Goal: Information Seeking & Learning: Learn about a topic

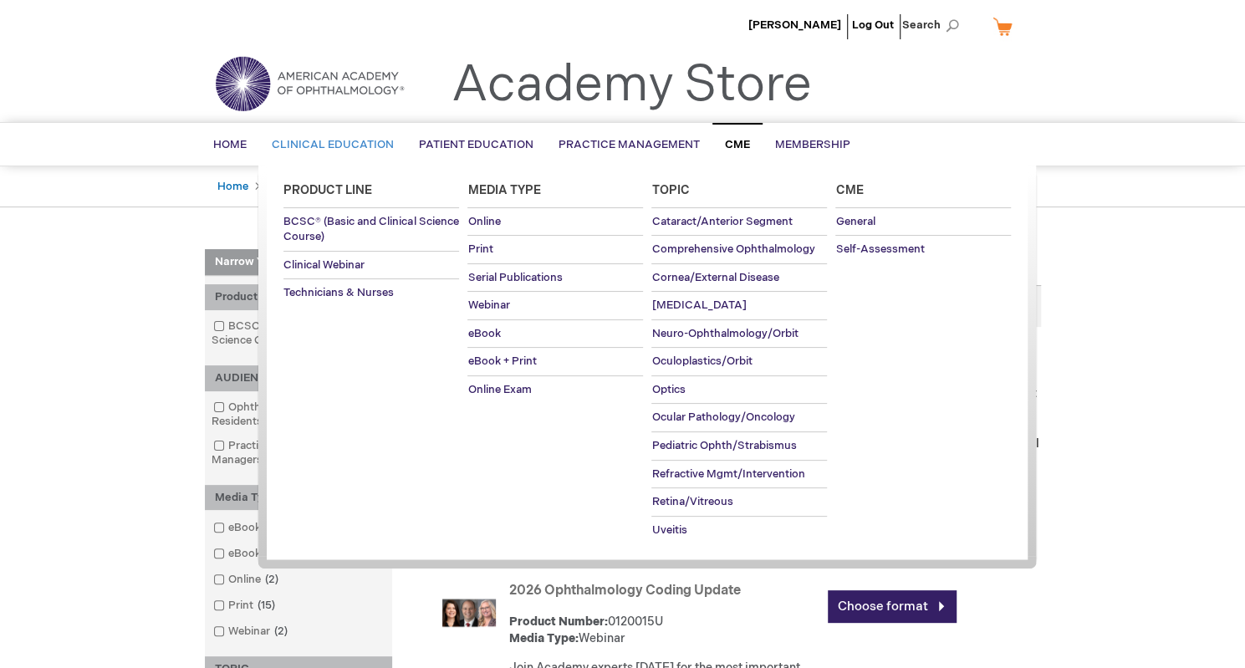
click at [857, 190] on span "Cme" at bounding box center [849, 190] width 28 height 14
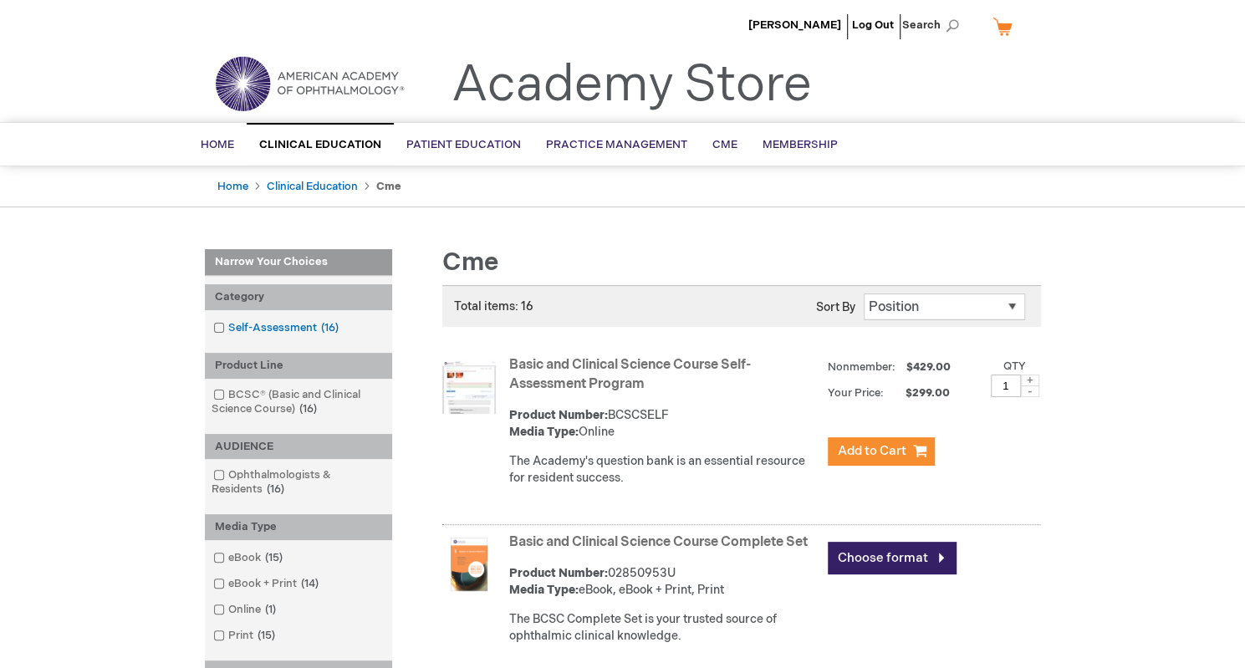
click at [269, 327] on link "Self-Assessment 16 items" at bounding box center [277, 328] width 136 height 16
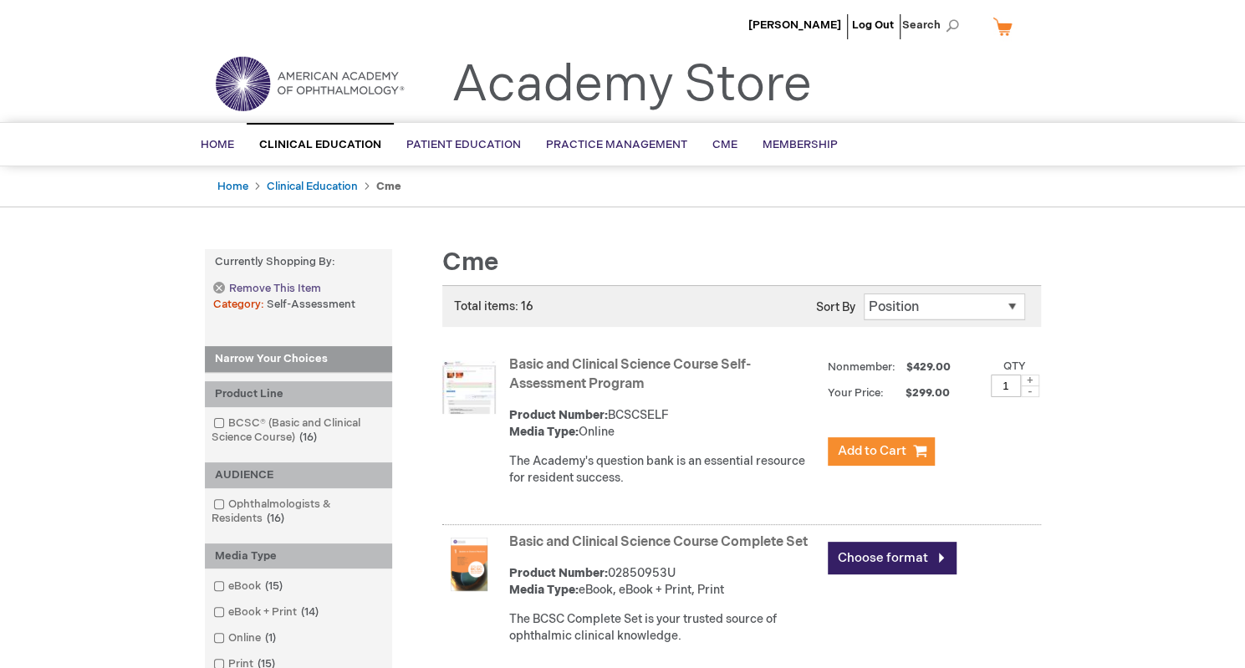
click at [220, 288] on link "Remove This Item" at bounding box center [266, 289] width 107 height 14
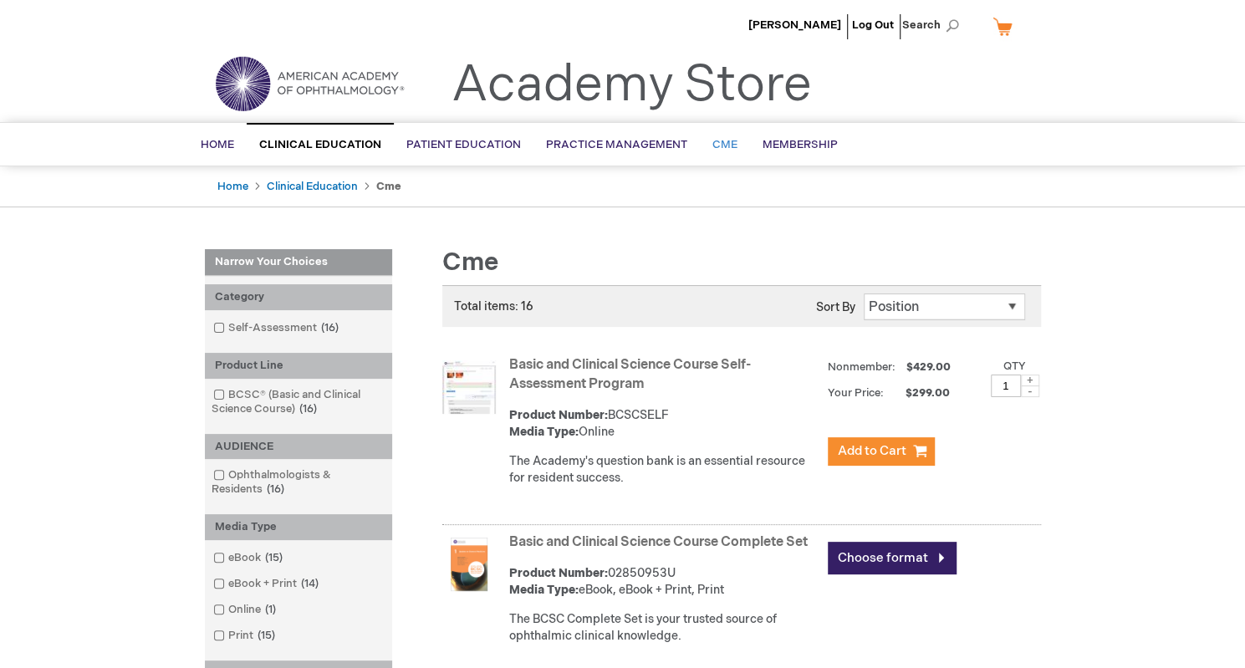
click at [712, 140] on span "CME" at bounding box center [724, 144] width 25 height 13
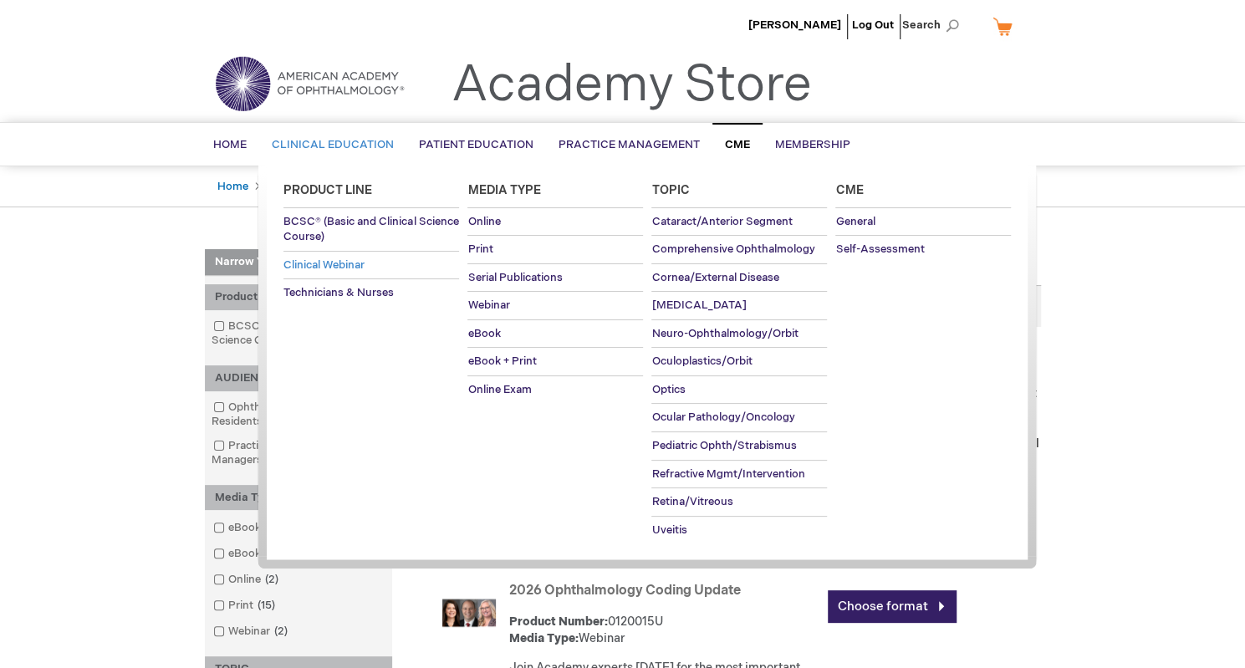
click at [335, 266] on span "Clinical Webinar" at bounding box center [323, 264] width 81 height 13
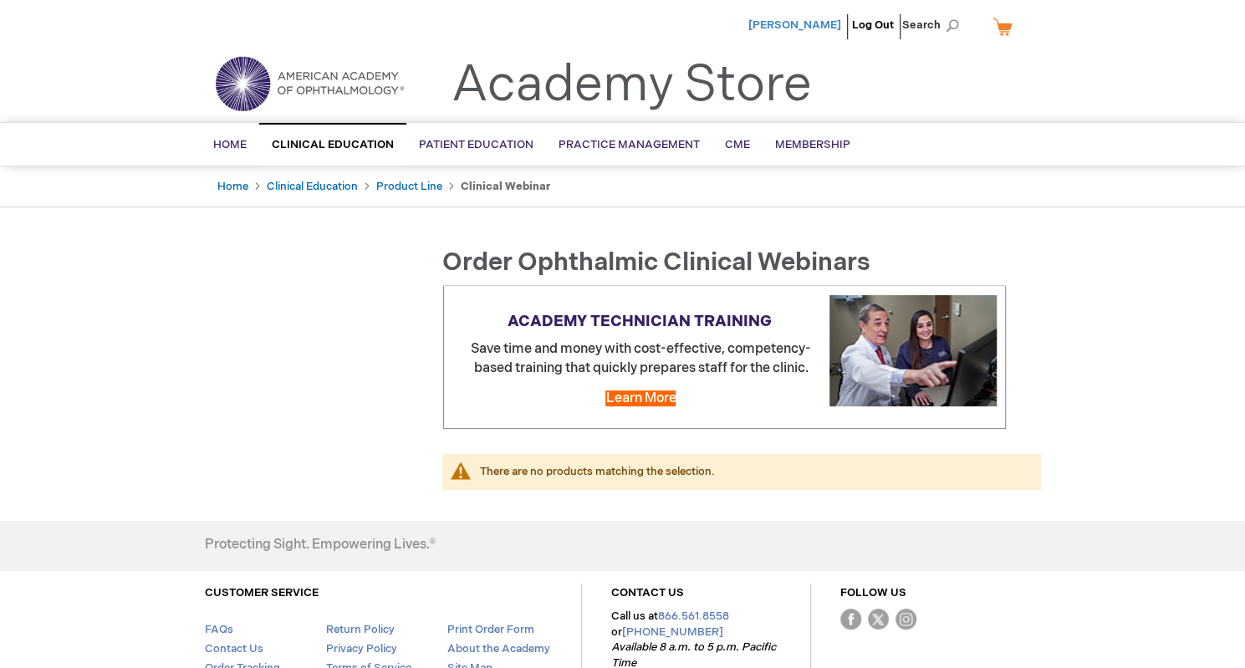
click at [823, 22] on span "[PERSON_NAME]" at bounding box center [794, 24] width 93 height 13
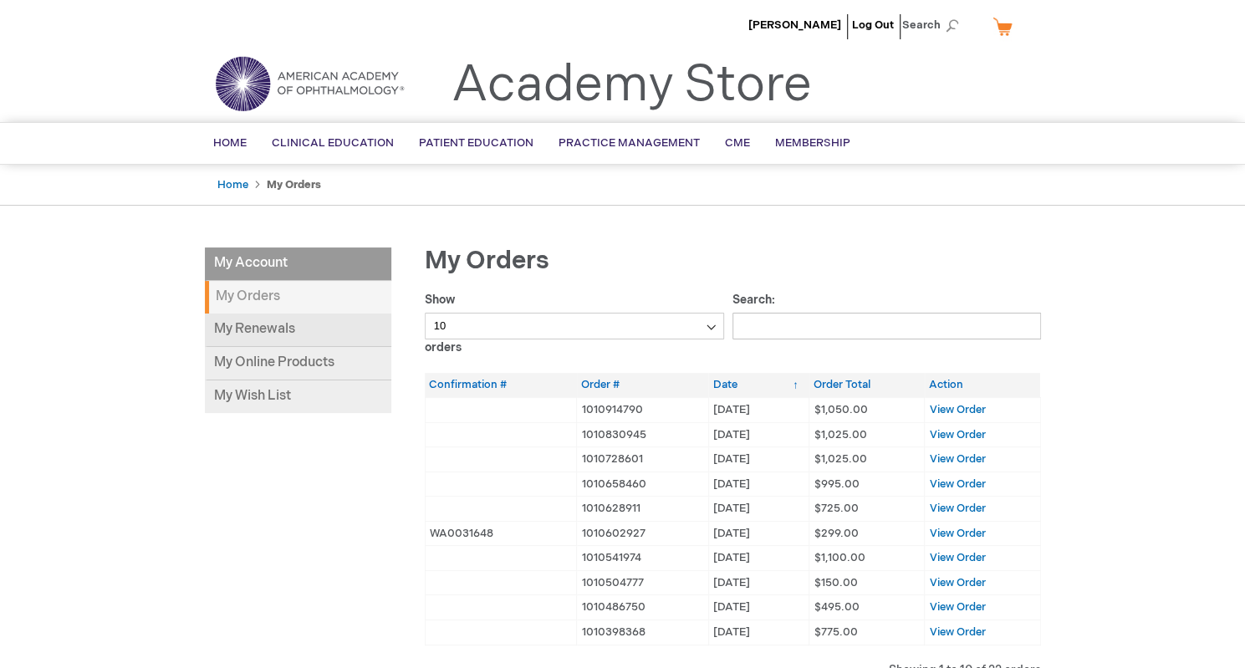
click at [303, 335] on link "My Renewals" at bounding box center [298, 329] width 186 height 33
click at [262, 363] on link "My Online Products" at bounding box center [298, 363] width 186 height 33
